Goal: Information Seeking & Learning: Learn about a topic

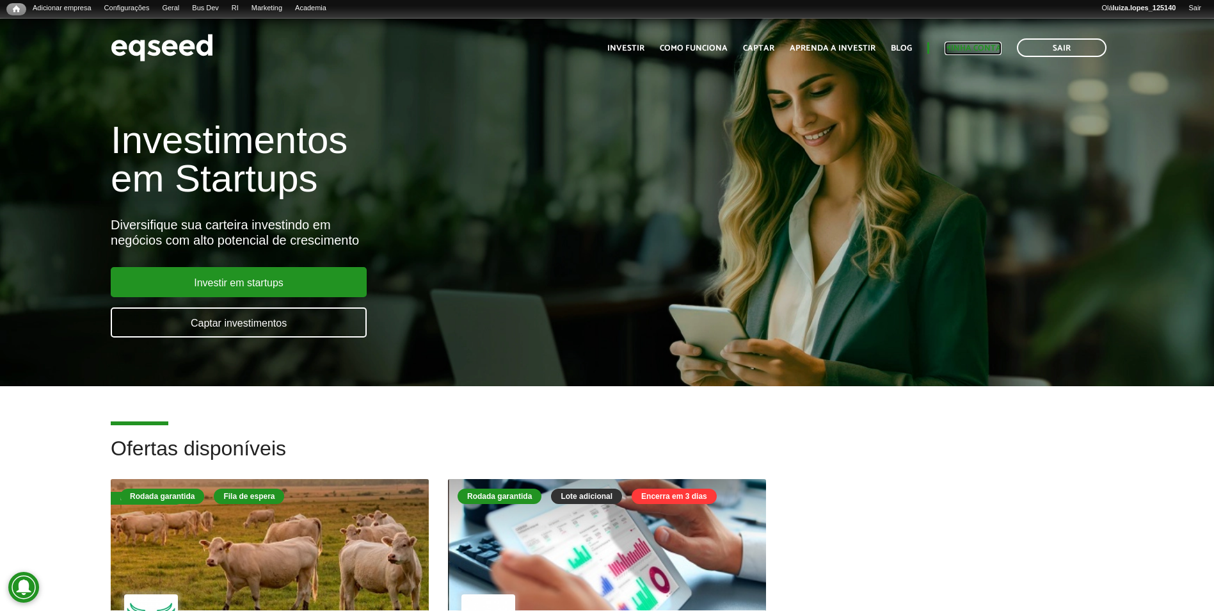
click at [963, 50] on link "Minha conta" at bounding box center [973, 48] width 57 height 8
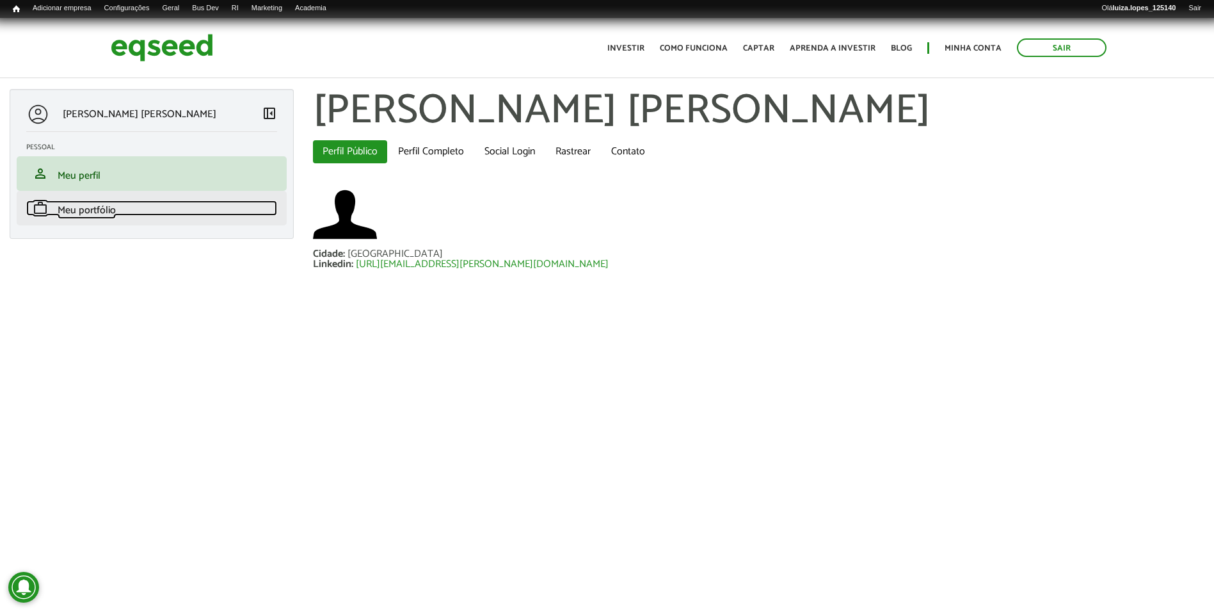
click at [118, 215] on link "work Meu portfólio" at bounding box center [151, 207] width 251 height 15
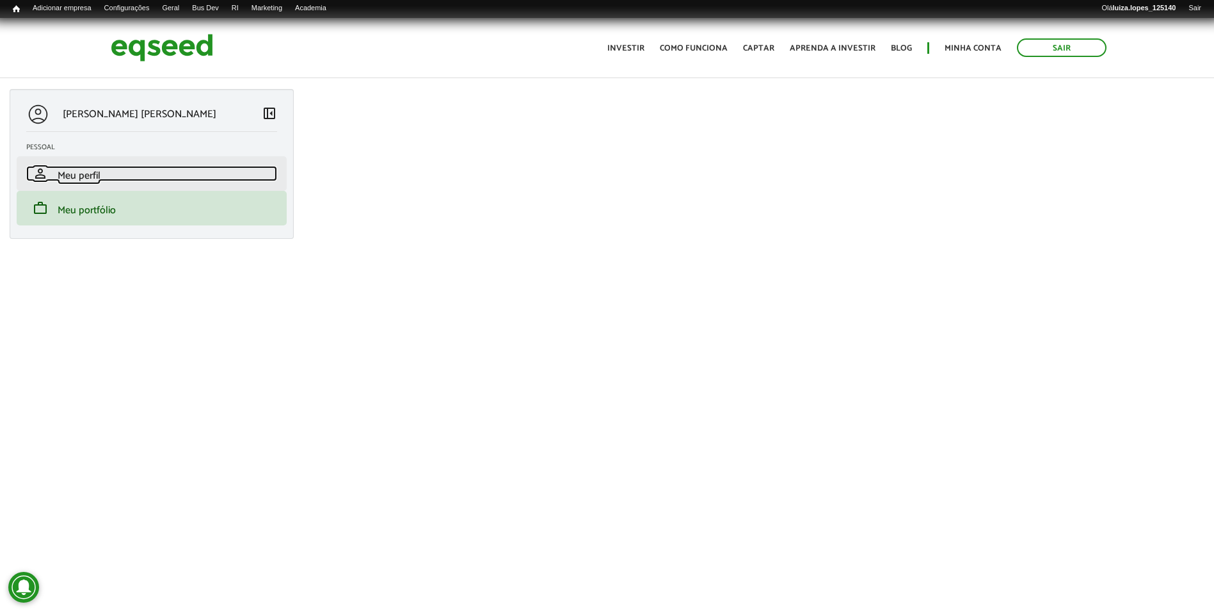
click at [95, 176] on span "Meu perfil" at bounding box center [79, 175] width 43 height 17
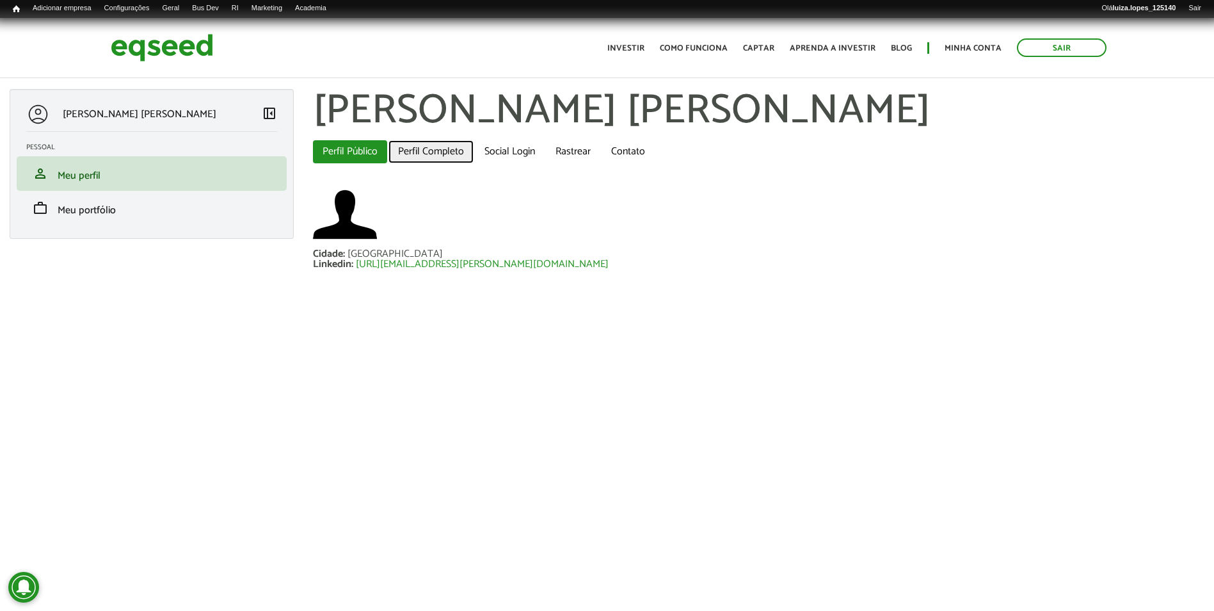
click at [419, 152] on link "Perfil Completo" at bounding box center [431, 151] width 85 height 23
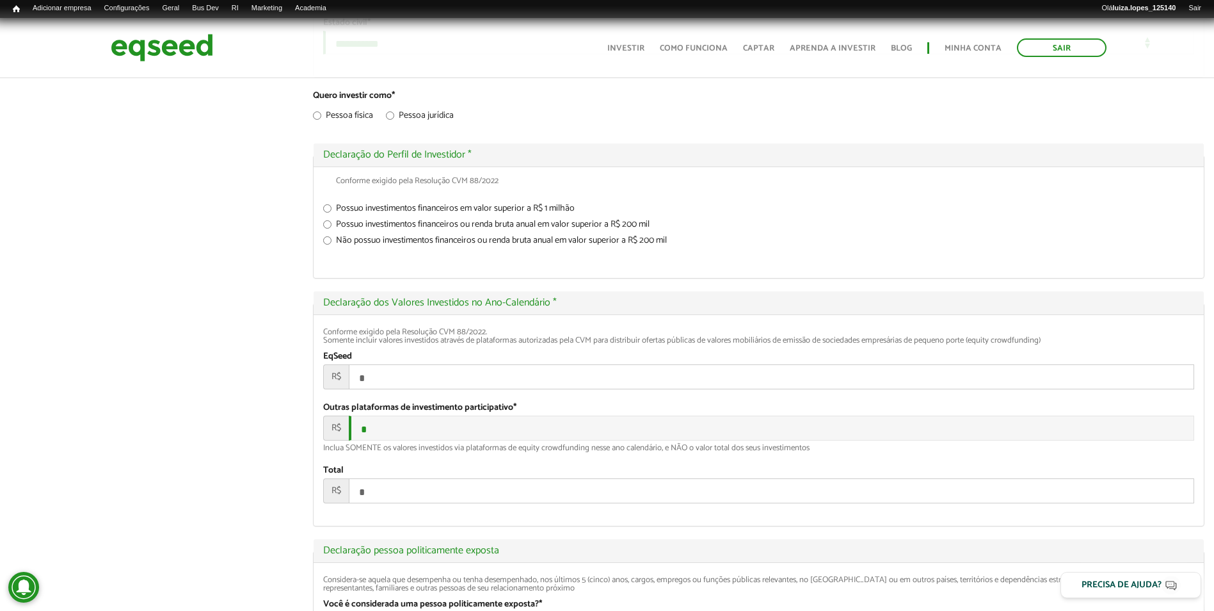
scroll to position [1792, 0]
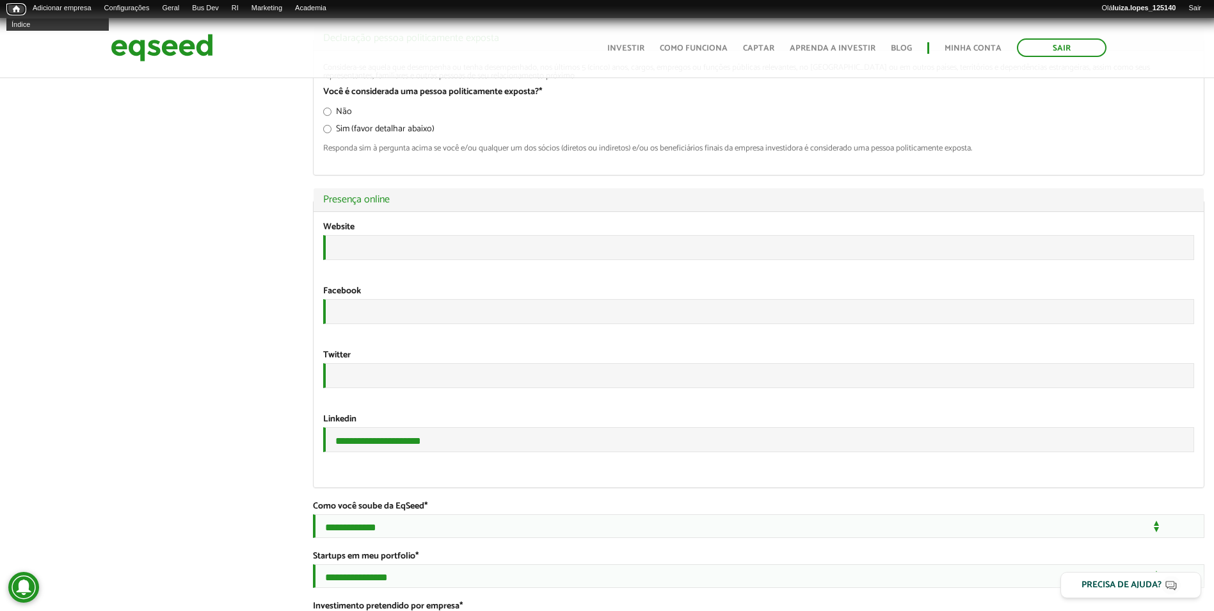
click at [21, 13] on link "Início" at bounding box center [16, 9] width 20 height 12
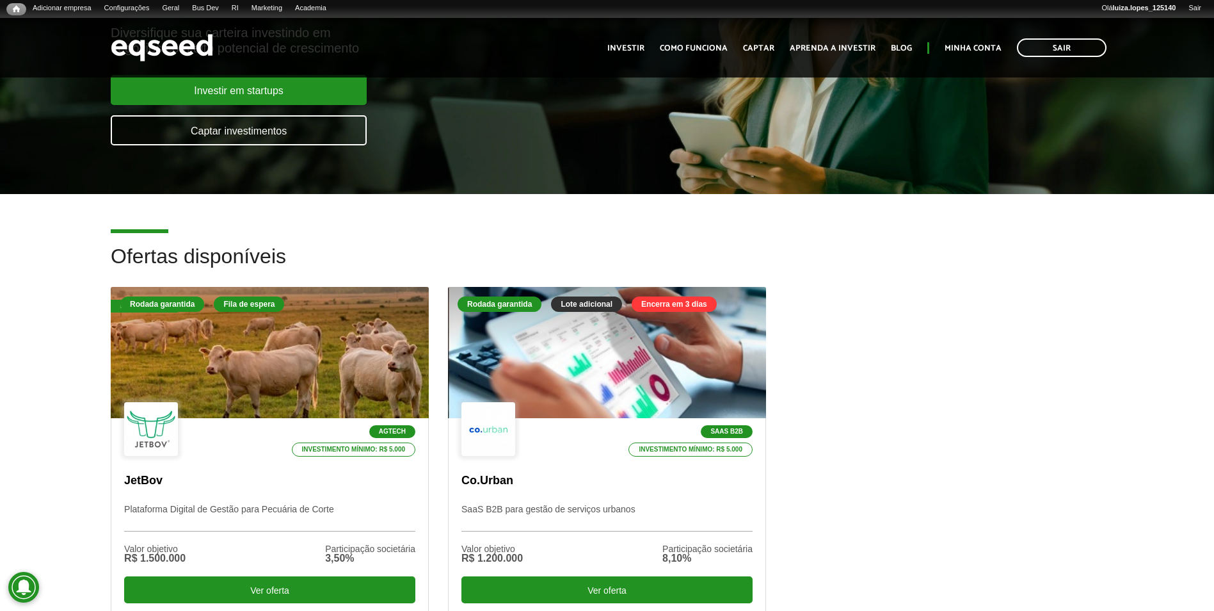
scroll to position [320, 0]
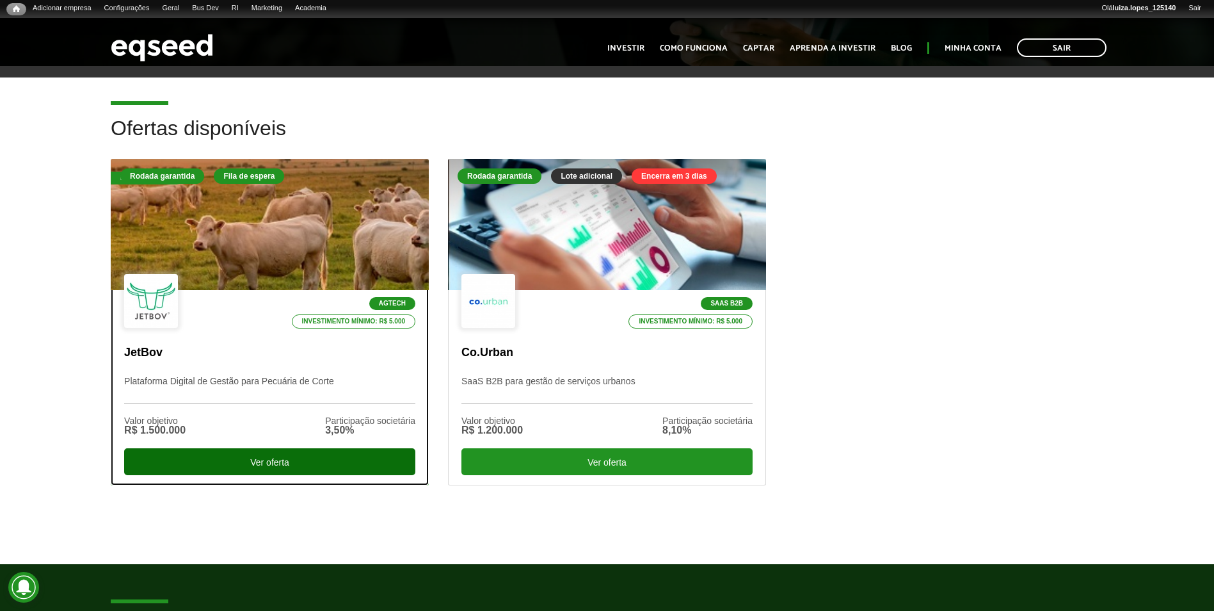
click at [240, 463] on div "Ver oferta" at bounding box center [269, 461] width 291 height 27
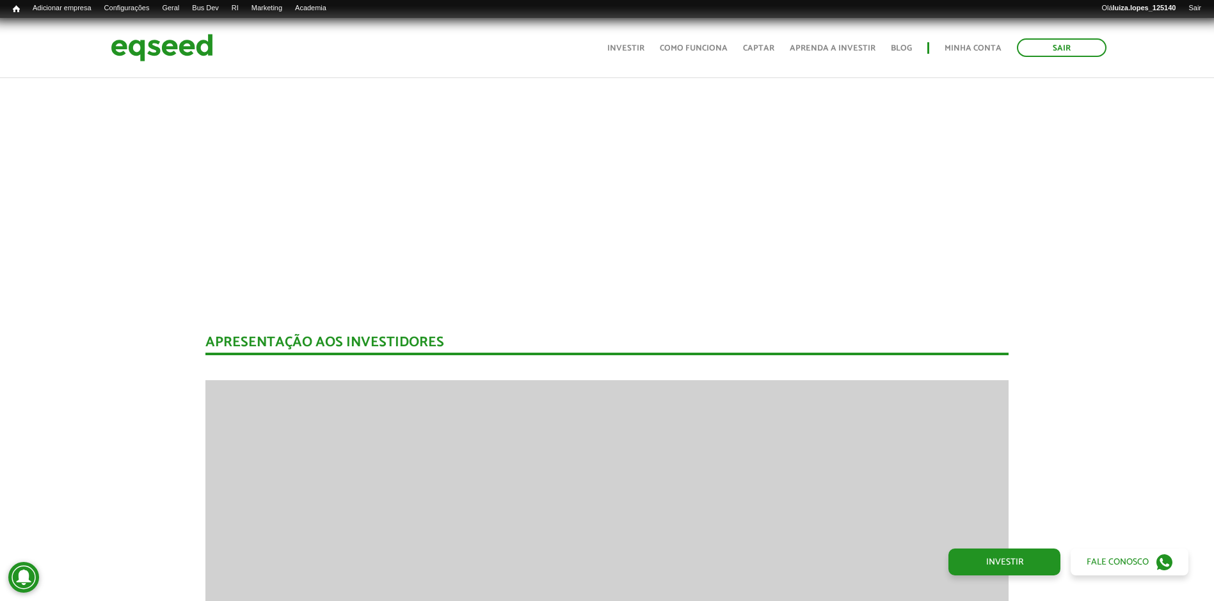
scroll to position [1600, 0]
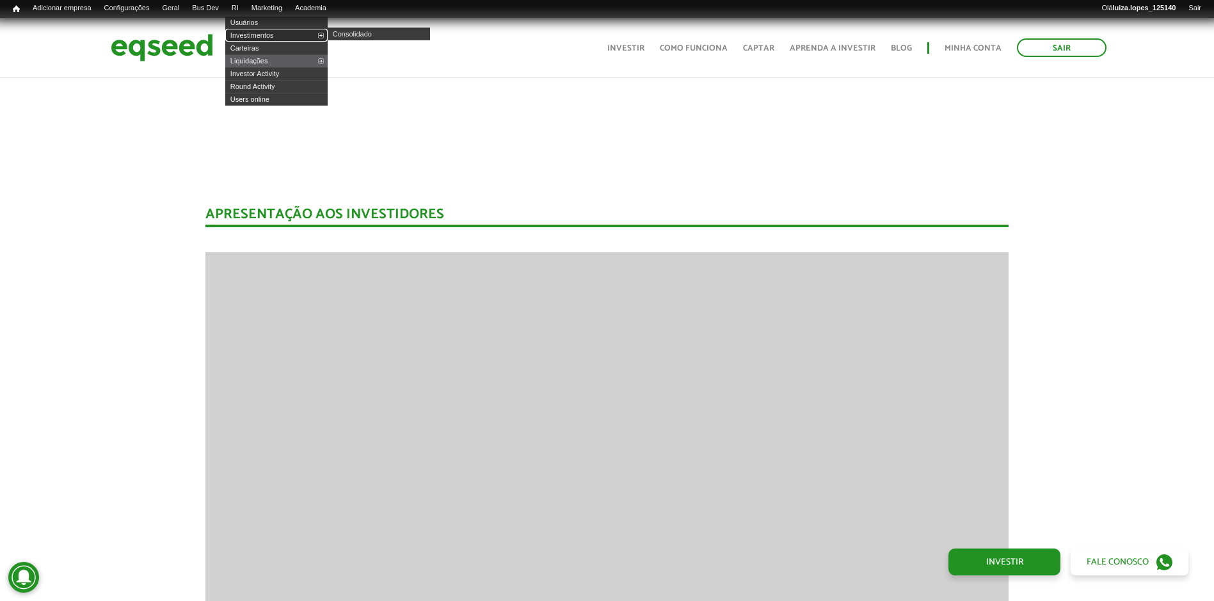
click at [257, 35] on link "Investimentos" at bounding box center [276, 35] width 102 height 13
